Goal: Task Accomplishment & Management: Use online tool/utility

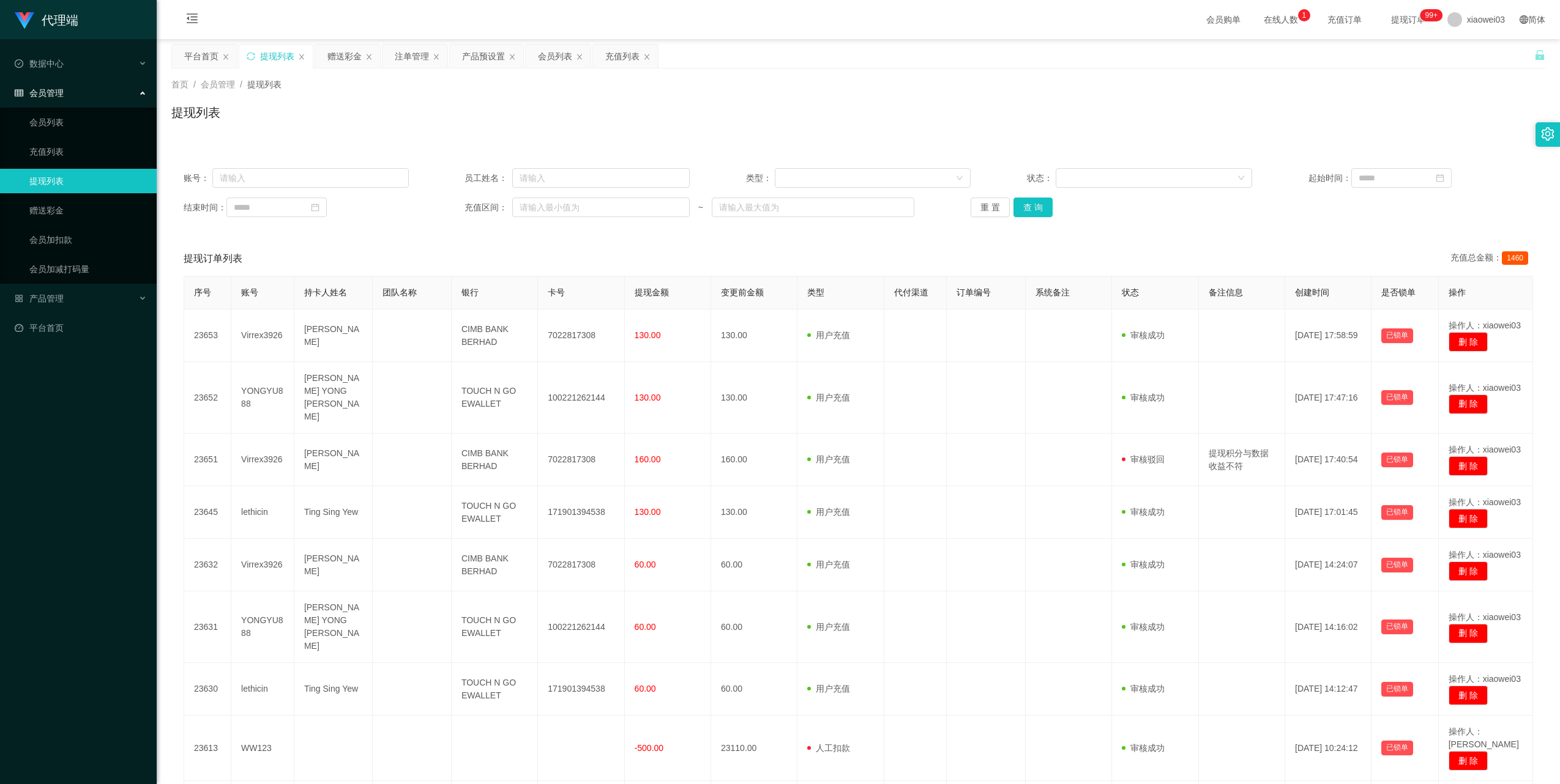
click at [342, 57] on div "赠送彩金" at bounding box center [344, 56] width 34 height 23
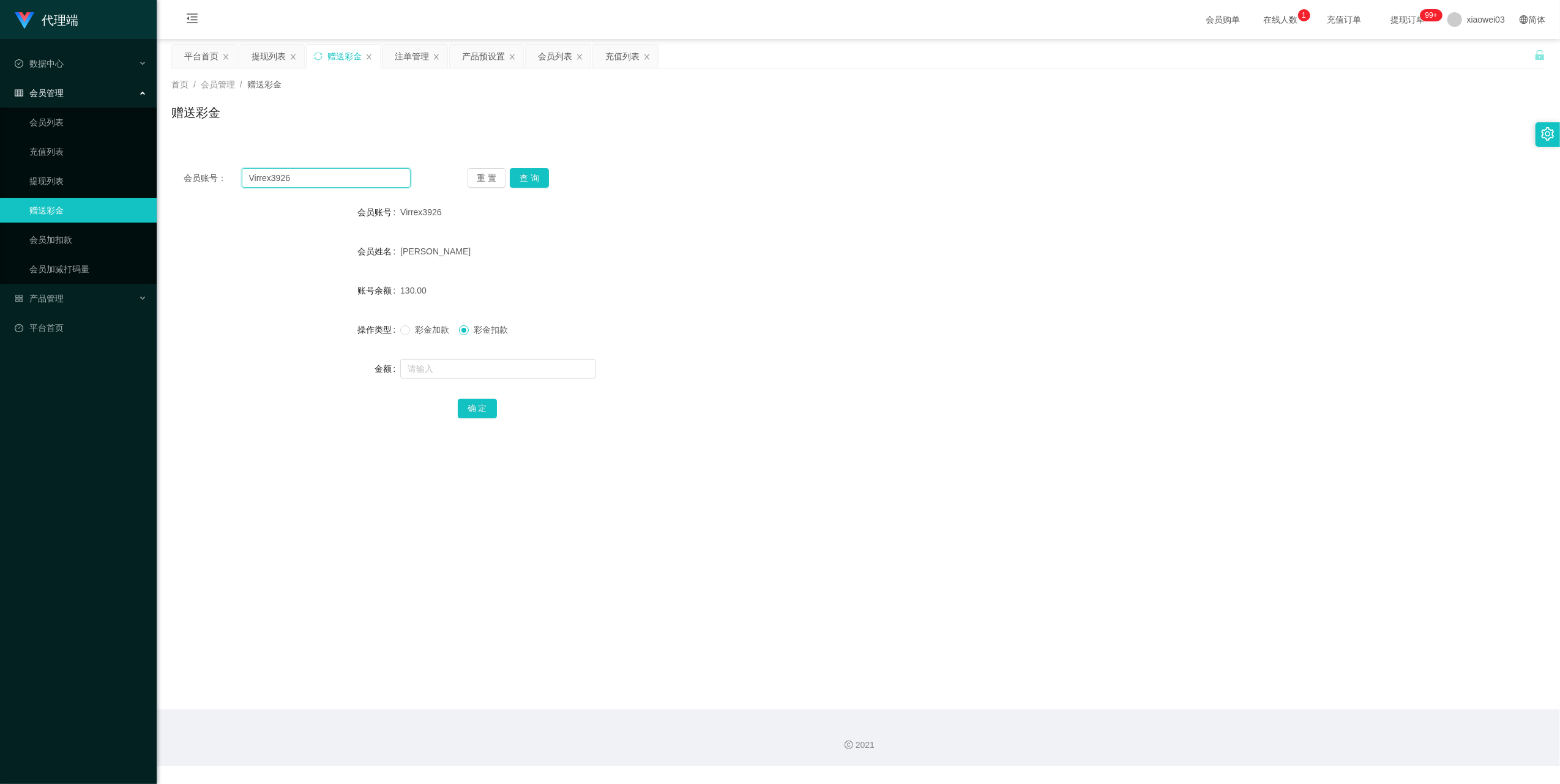
click at [333, 184] on input "Virrex3926" at bounding box center [327, 178] width 169 height 20
click at [536, 180] on button "查 询" at bounding box center [529, 178] width 39 height 20
click at [529, 365] on input "text" at bounding box center [498, 369] width 196 height 20
type input "500"
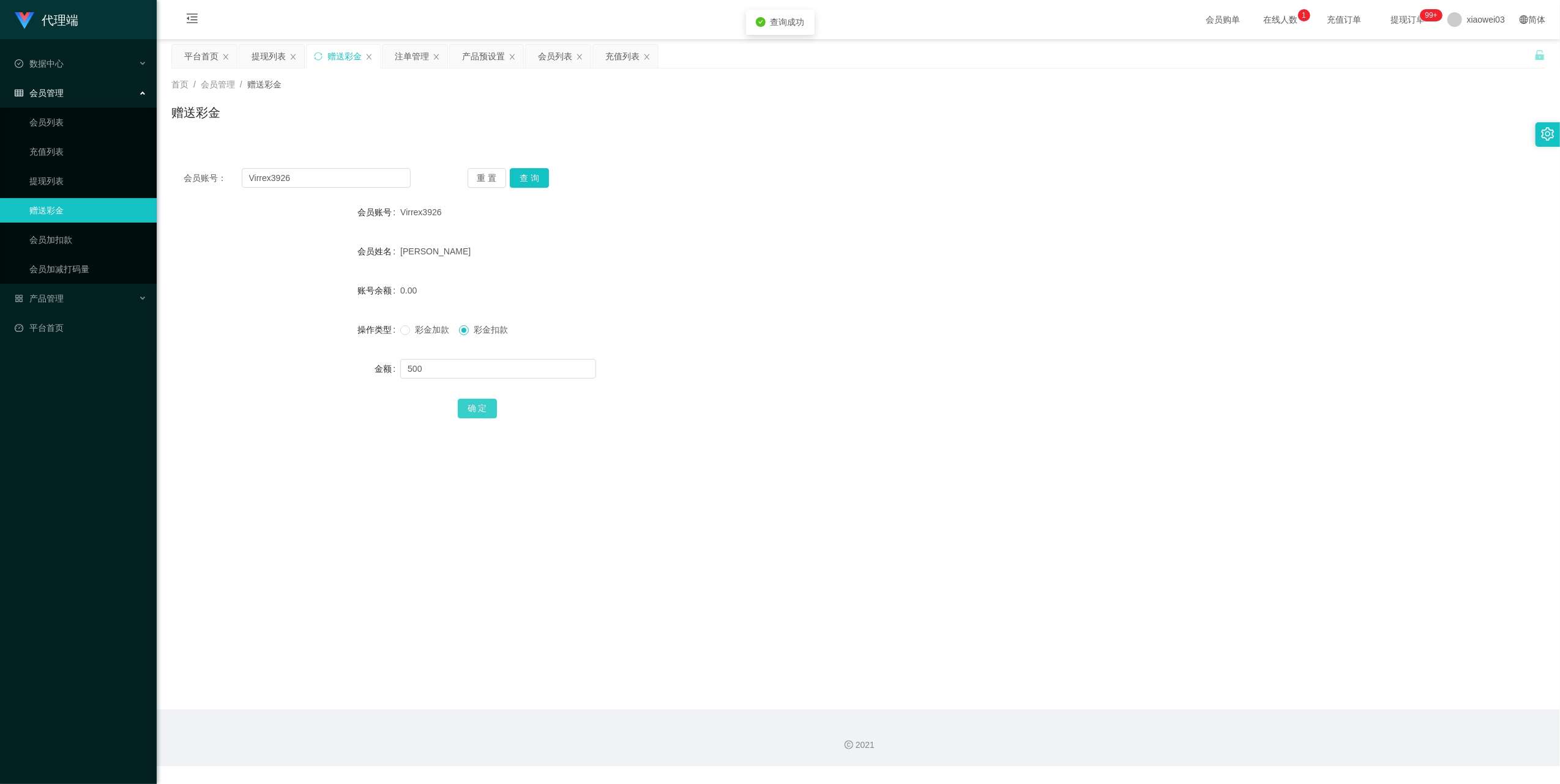
drag, startPoint x: 476, startPoint y: 404, endPoint x: 492, endPoint y: 399, distance: 16.8
click at [476, 404] on button "确 定" at bounding box center [477, 409] width 39 height 20
drag, startPoint x: 426, startPoint y: 326, endPoint x: 441, endPoint y: 356, distance: 33.5
click at [426, 326] on span "彩金加款" at bounding box center [432, 330] width 44 height 10
drag, startPoint x: 458, startPoint y: 363, endPoint x: 463, endPoint y: 368, distance: 7.1
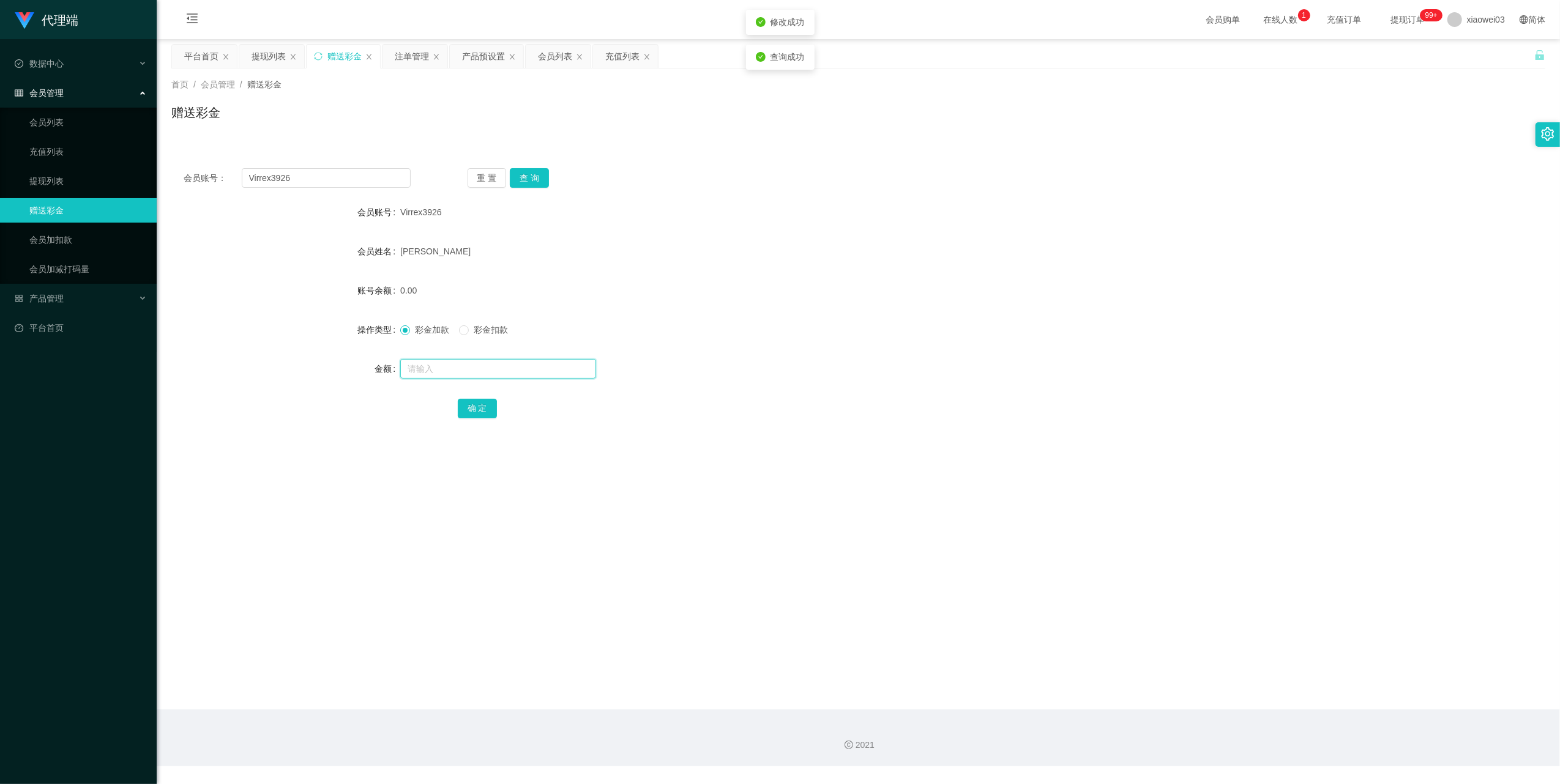
click at [459, 365] on input "text" at bounding box center [498, 369] width 196 height 20
click at [466, 373] on input "text" at bounding box center [498, 369] width 196 height 20
type input "500"
click at [460, 399] on button "确 定" at bounding box center [477, 409] width 39 height 20
click at [488, 52] on div "产品预设置" at bounding box center [483, 56] width 43 height 23
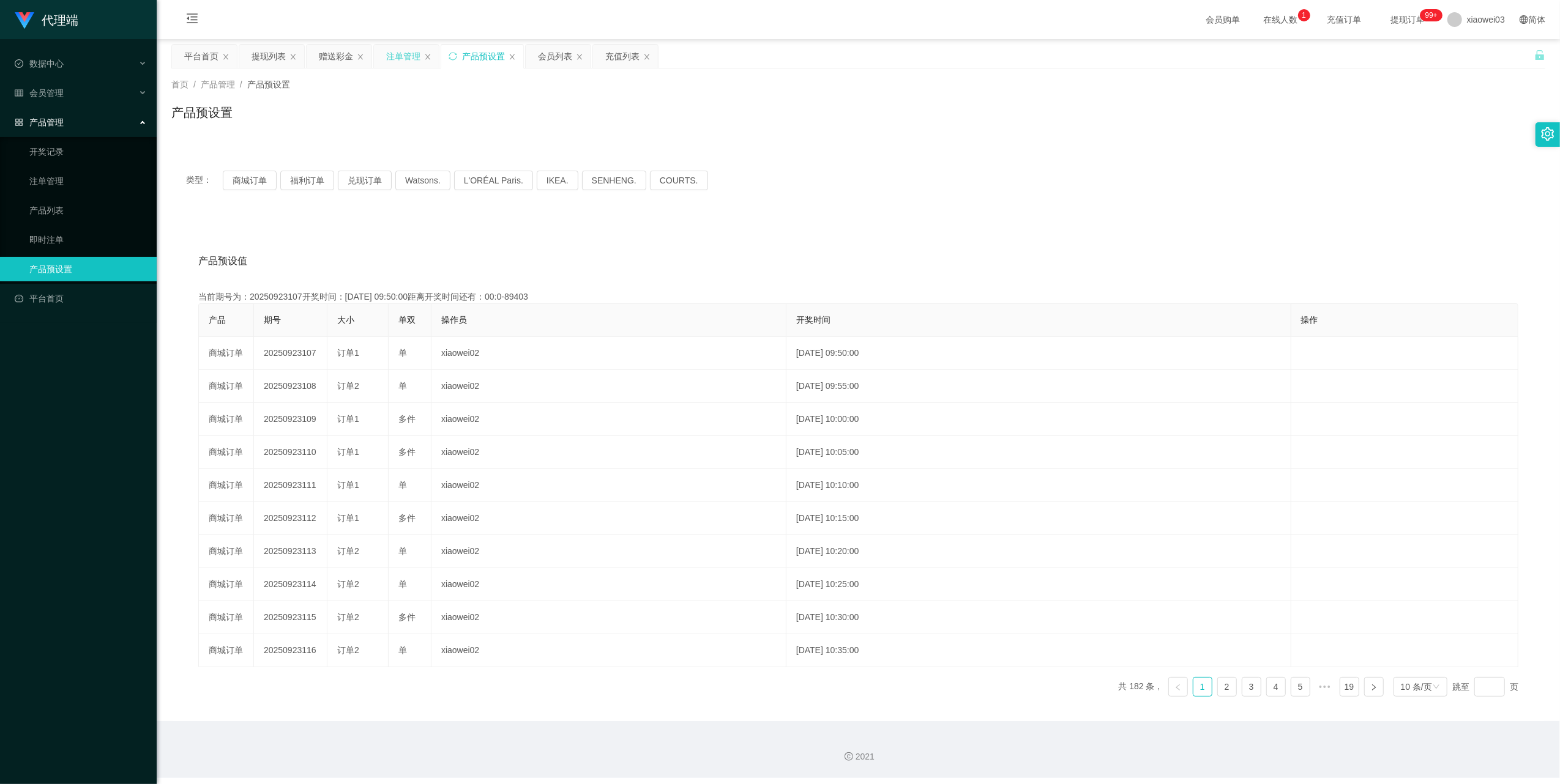
click at [408, 59] on div "注单管理" at bounding box center [403, 56] width 34 height 23
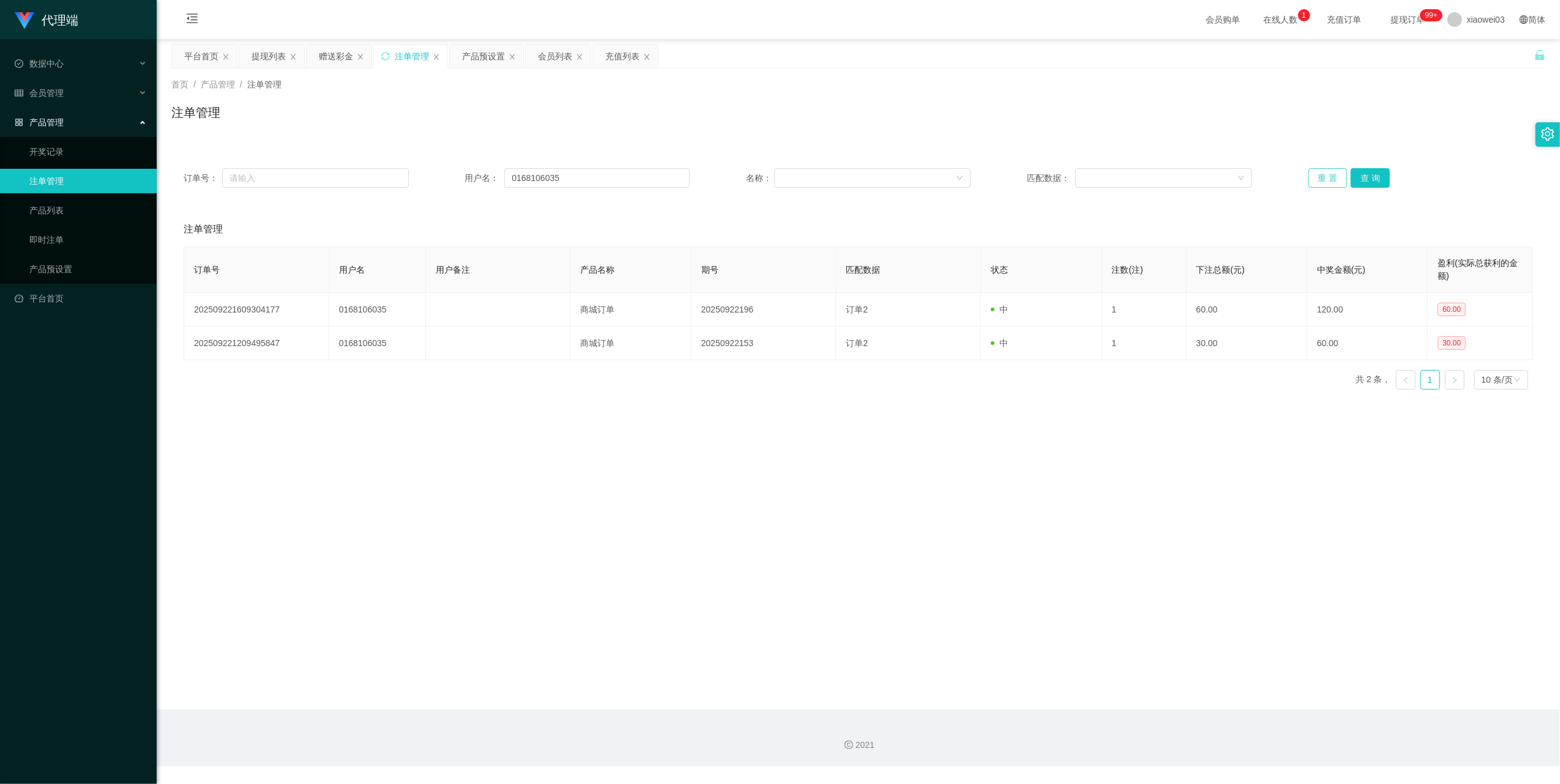
click at [1312, 180] on button "重 置" at bounding box center [1327, 178] width 39 height 20
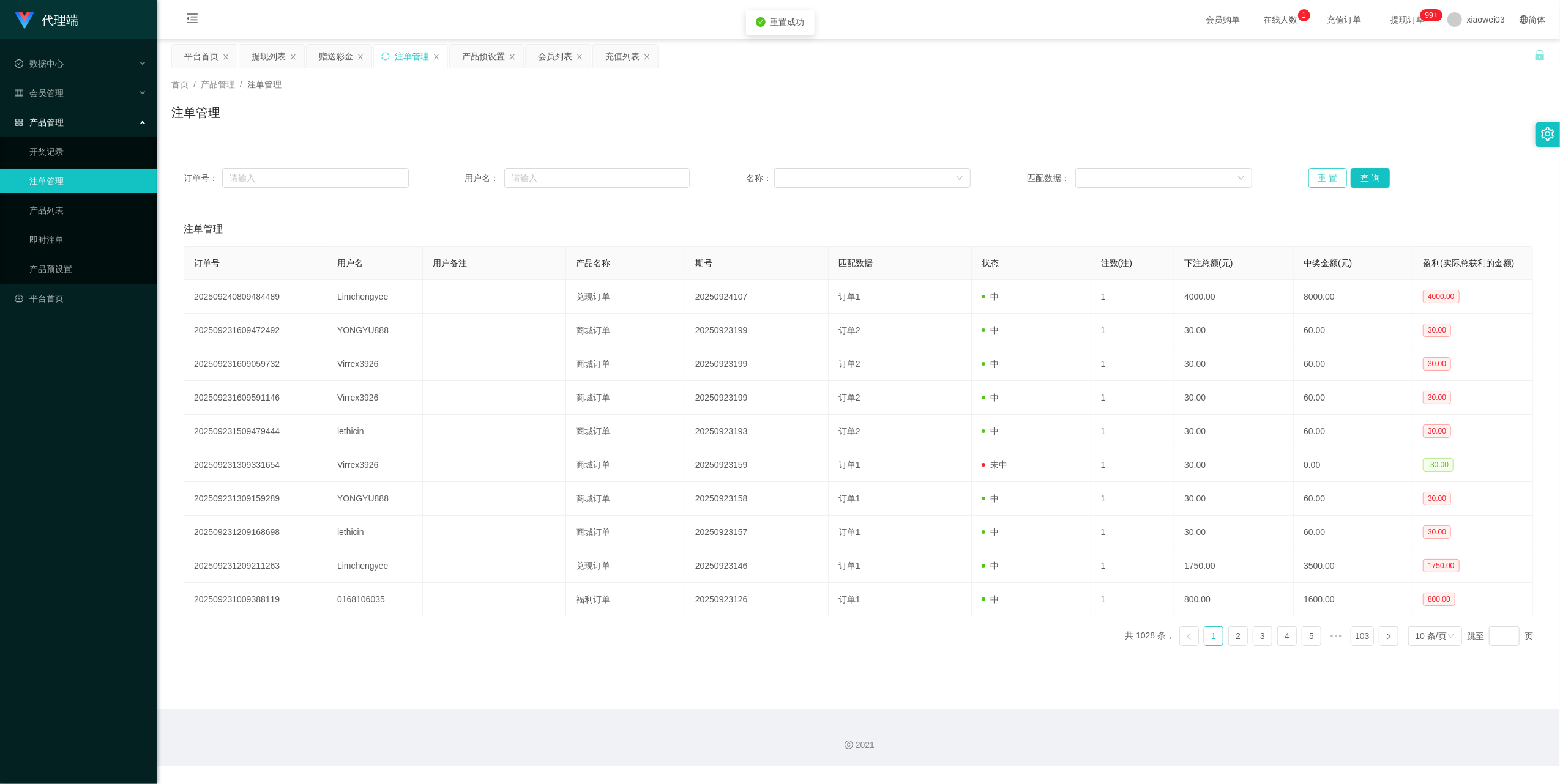
click at [1312, 180] on button "重 置" at bounding box center [1327, 178] width 39 height 20
click at [270, 57] on div "提现列表" at bounding box center [268, 56] width 34 height 23
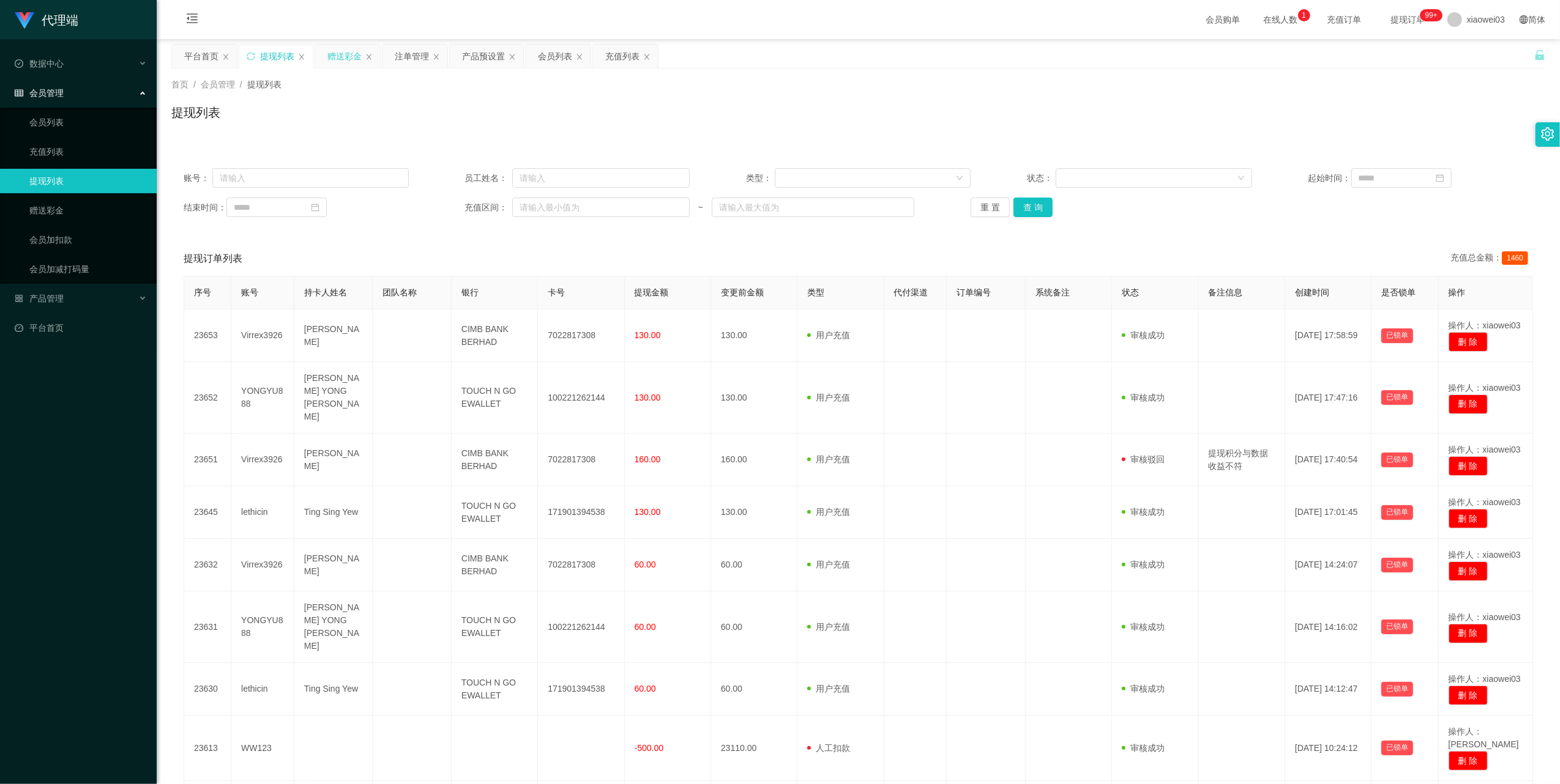
click at [328, 52] on div "赠送彩金" at bounding box center [344, 56] width 34 height 23
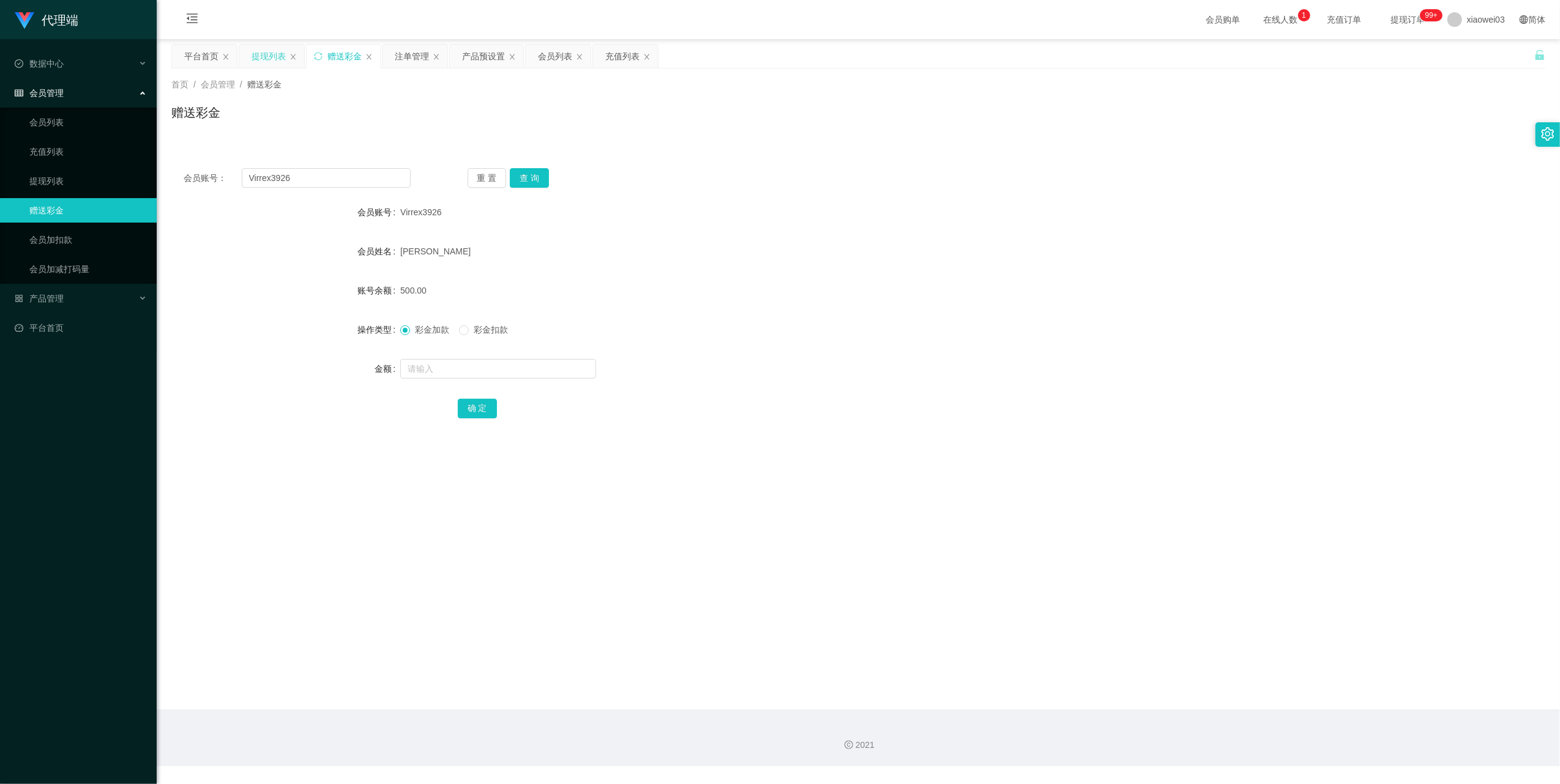
click at [270, 55] on div "提现列表" at bounding box center [268, 56] width 34 height 23
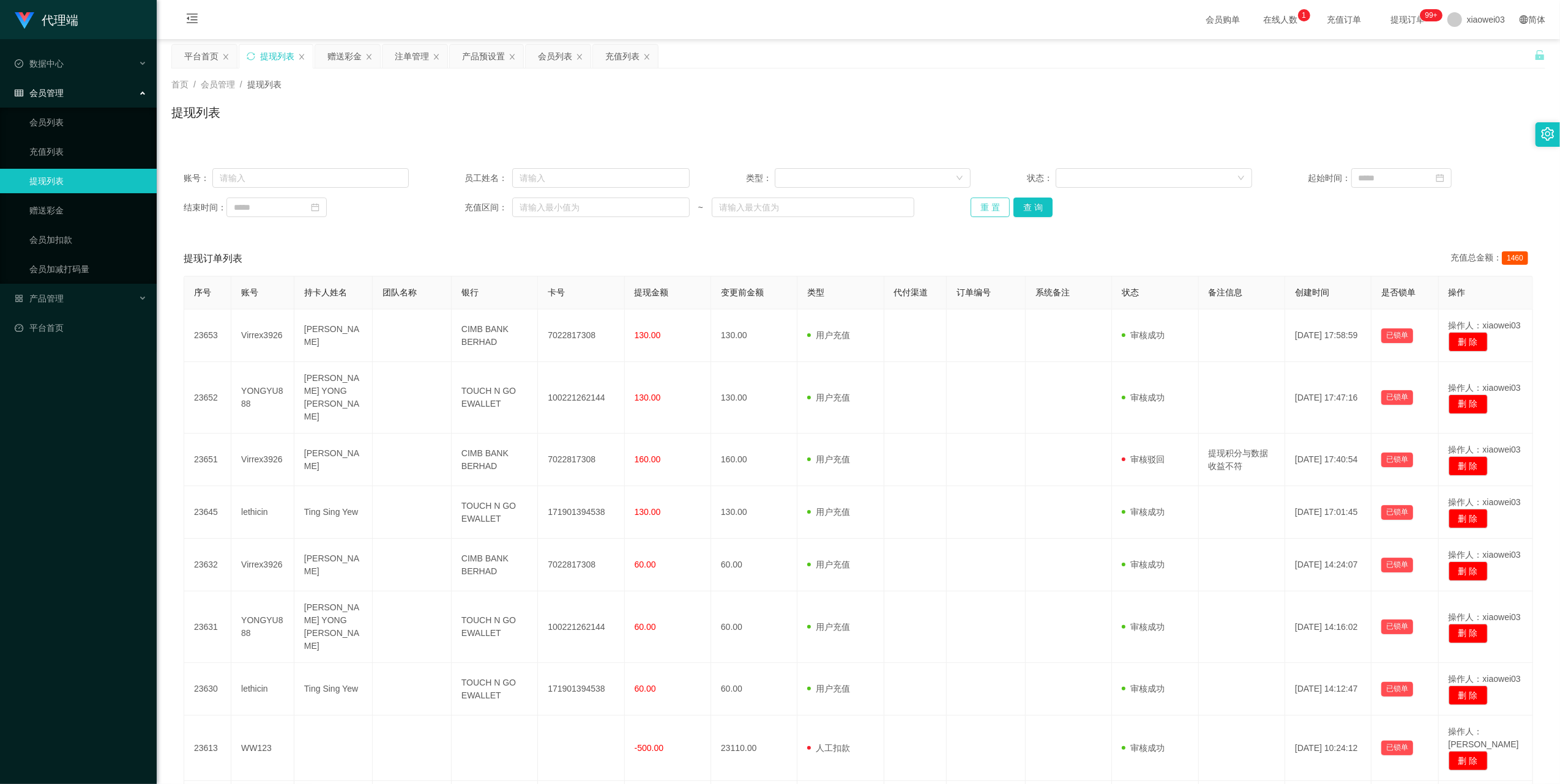
click at [992, 211] on button "重 置" at bounding box center [990, 207] width 39 height 20
click at [554, 62] on div "会员列表" at bounding box center [555, 56] width 34 height 23
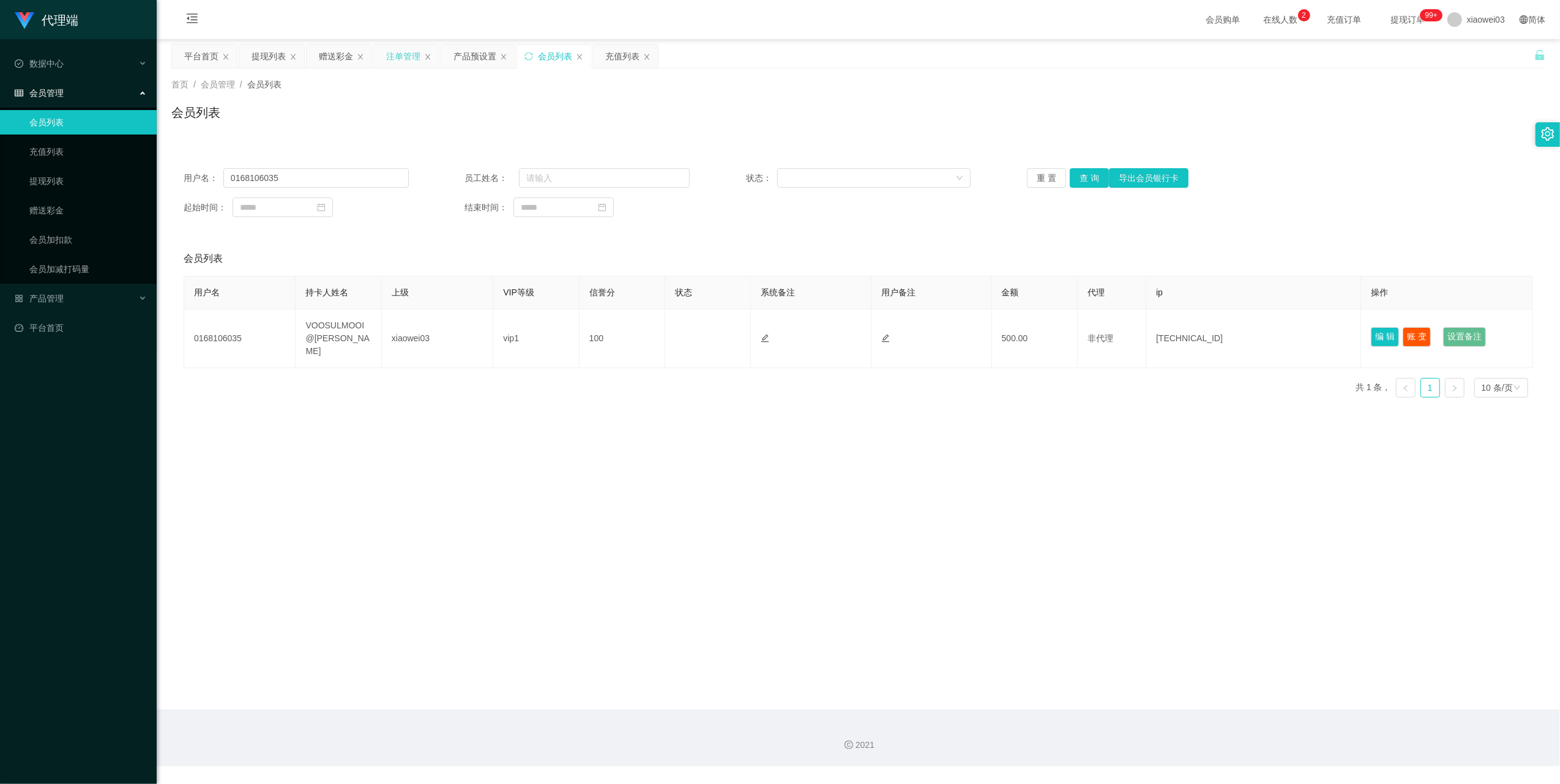
click at [398, 56] on div "注单管理" at bounding box center [403, 56] width 34 height 23
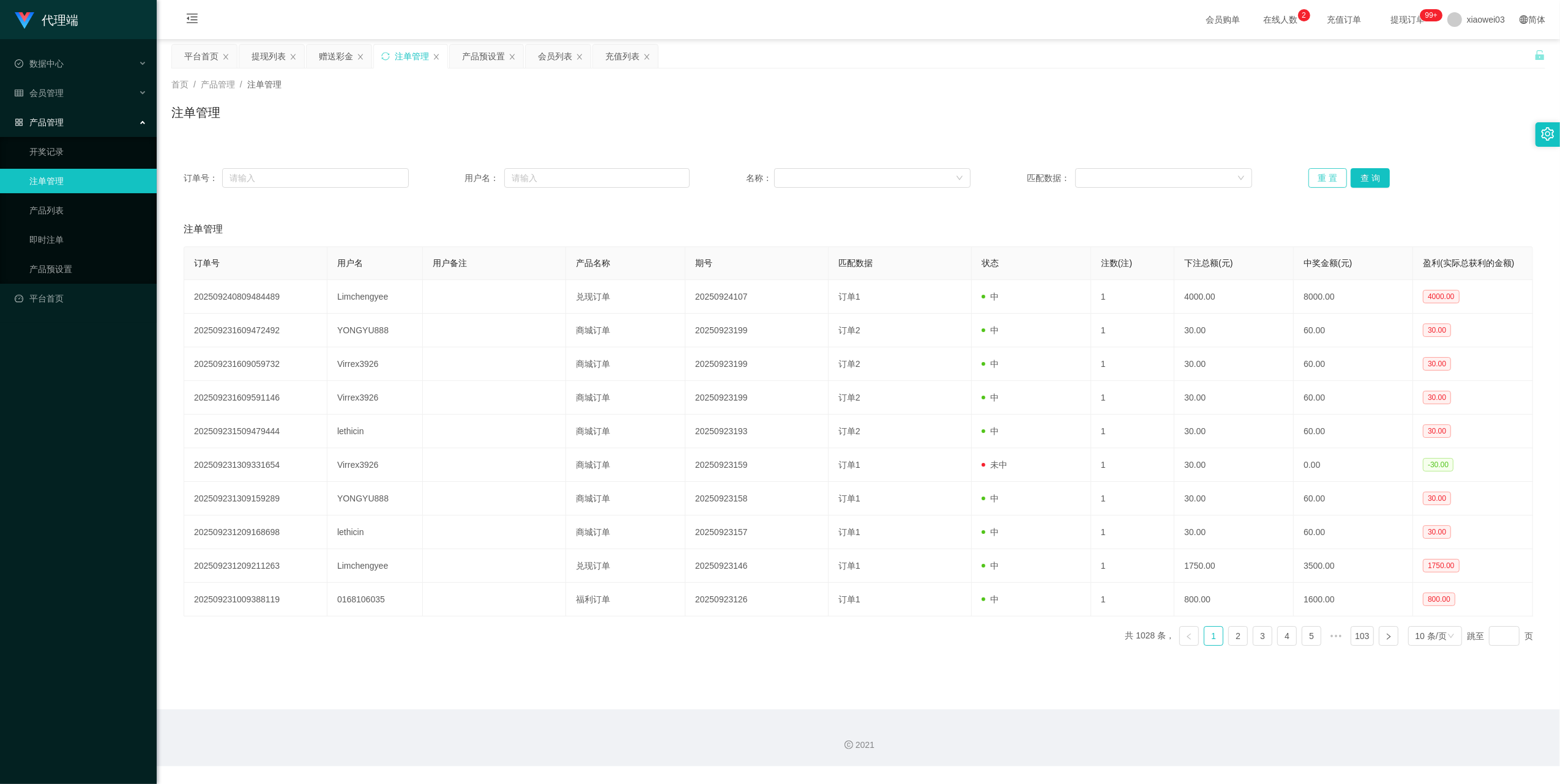
click at [1317, 172] on button "重 置" at bounding box center [1327, 178] width 39 height 20
click at [497, 64] on div "产品预设置" at bounding box center [483, 56] width 43 height 23
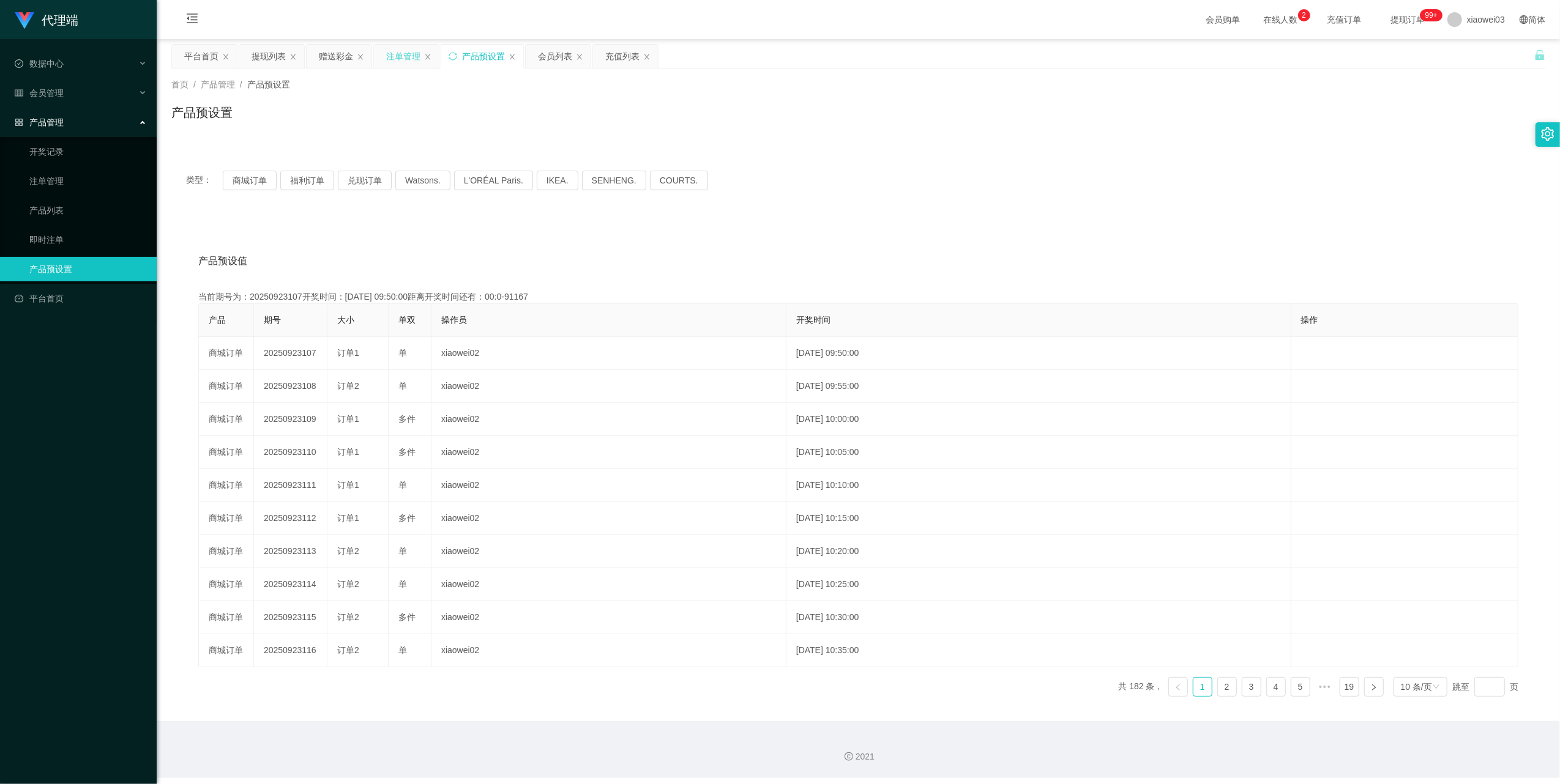
click at [378, 59] on div "注单管理" at bounding box center [406, 56] width 65 height 23
click at [382, 57] on div "注单管理" at bounding box center [406, 56] width 65 height 23
click at [410, 65] on div "注单管理" at bounding box center [403, 56] width 34 height 23
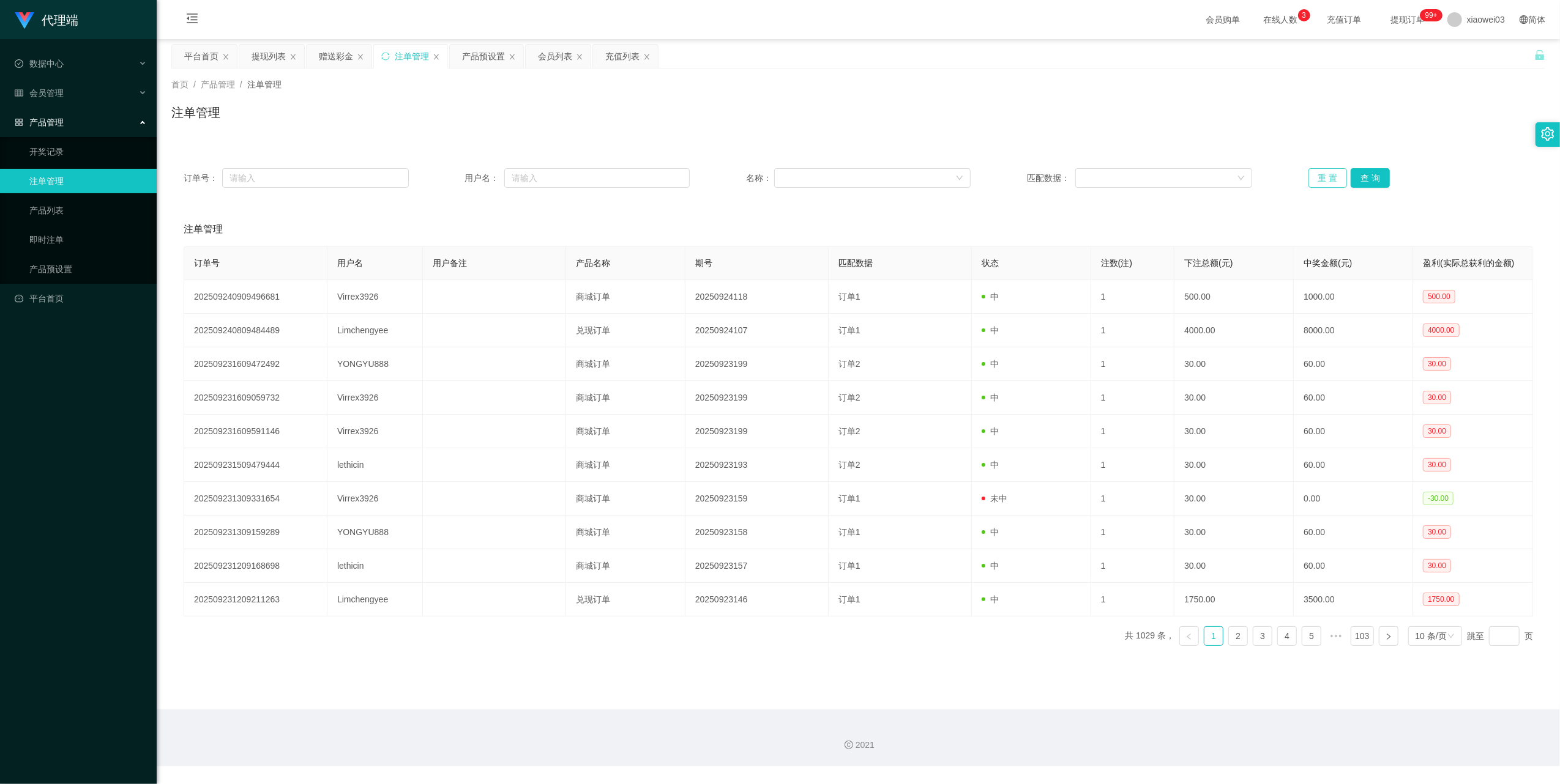
click at [1323, 174] on button "重 置" at bounding box center [1327, 178] width 39 height 20
